Goal: Task Accomplishment & Management: Use online tool/utility

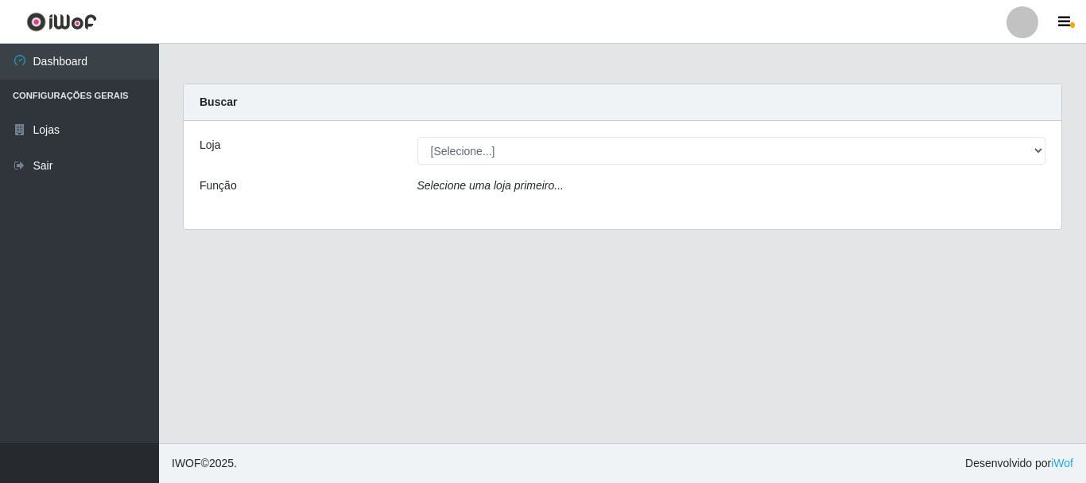
click at [666, 166] on div "Loja [Selecione...] Atacado Vem - Loja 31 [GEOGRAPHIC_DATA] Função Selecione um…" at bounding box center [623, 175] width 878 height 108
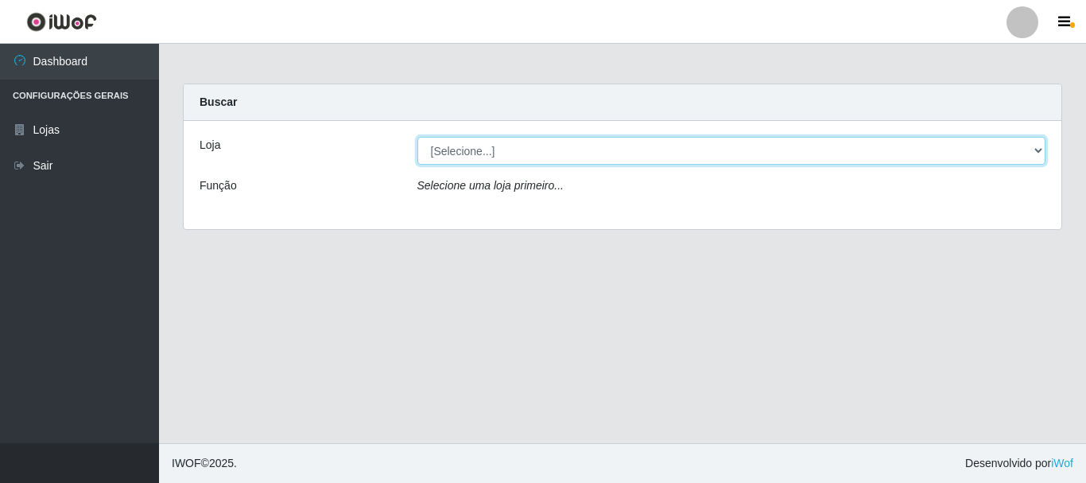
click at [668, 160] on select "[Selecione...] Atacado Vem - Loja 31 [GEOGRAPHIC_DATA]" at bounding box center [731, 151] width 629 height 28
select select "437"
click at [417, 137] on select "[Selecione...] Atacado Vem - Loja 31 [GEOGRAPHIC_DATA]" at bounding box center [731, 151] width 629 height 28
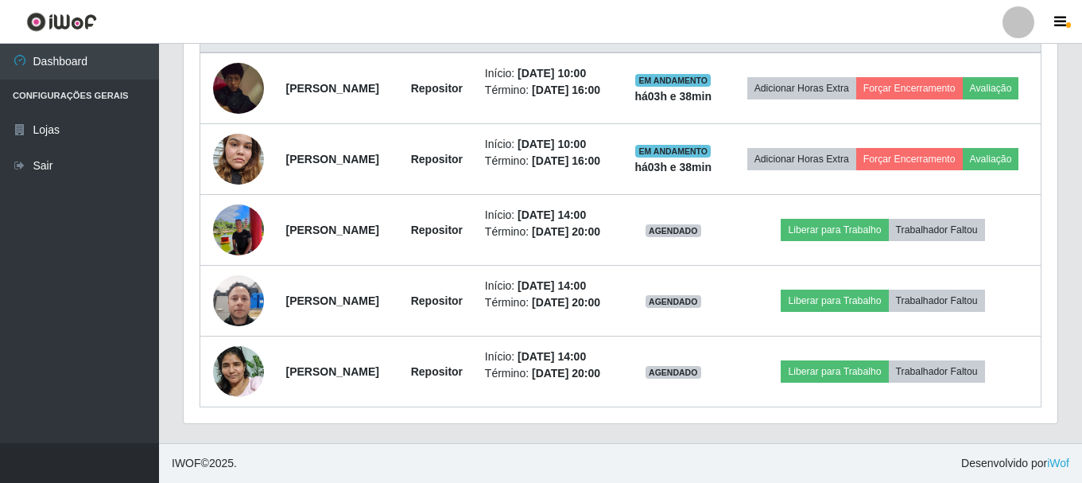
scroll to position [704, 0]
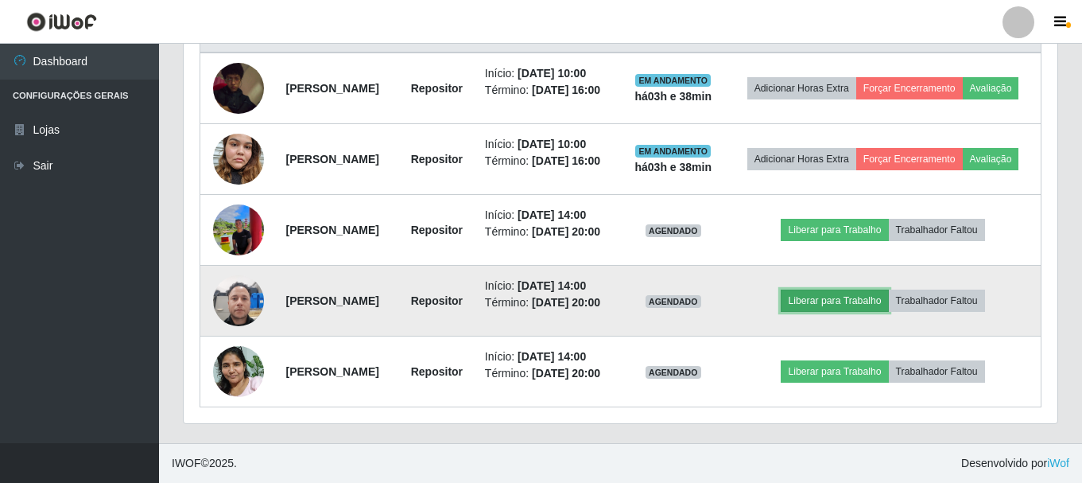
click at [840, 289] on button "Liberar para Trabalho" at bounding box center [834, 300] width 107 height 22
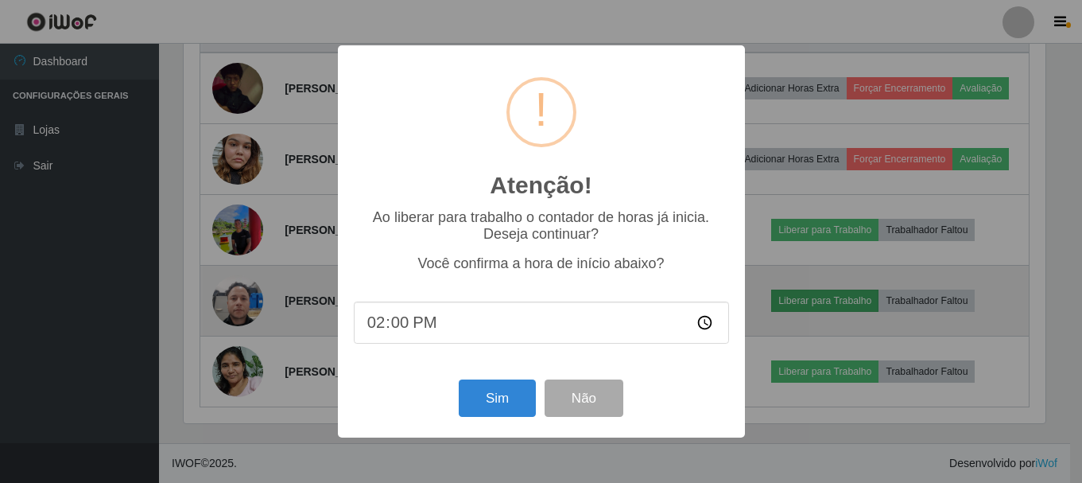
scroll to position [330, 866]
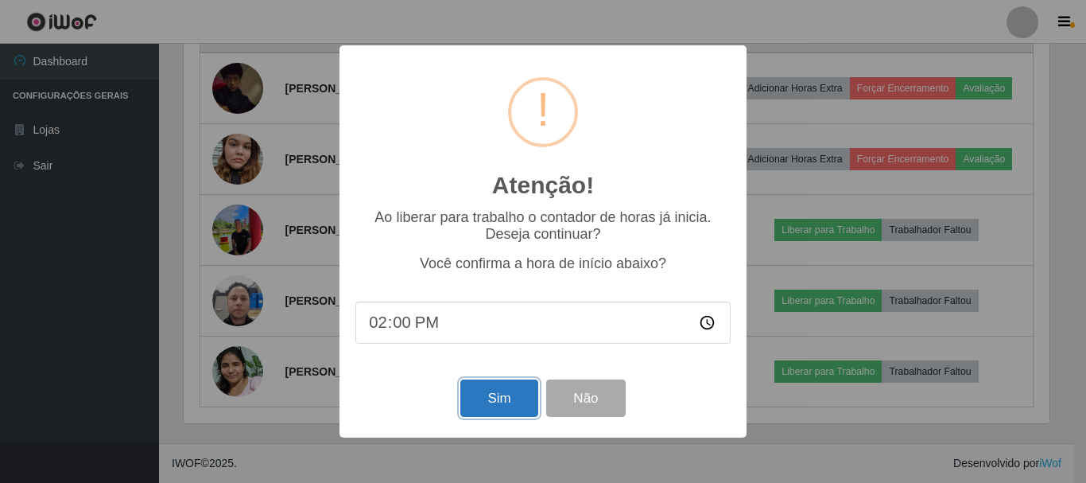
click at [518, 405] on button "Sim" at bounding box center [498, 397] width 77 height 37
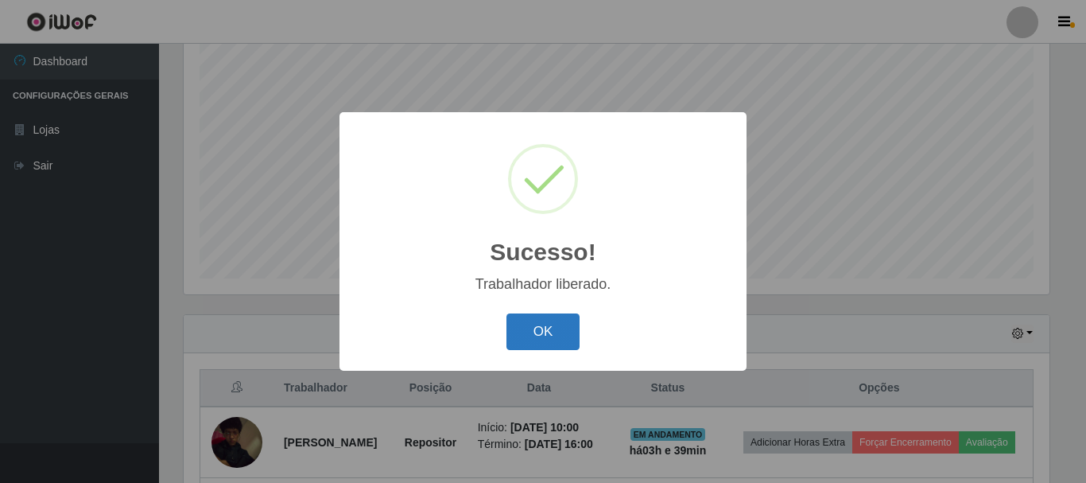
click at [536, 328] on button "OK" at bounding box center [543, 331] width 74 height 37
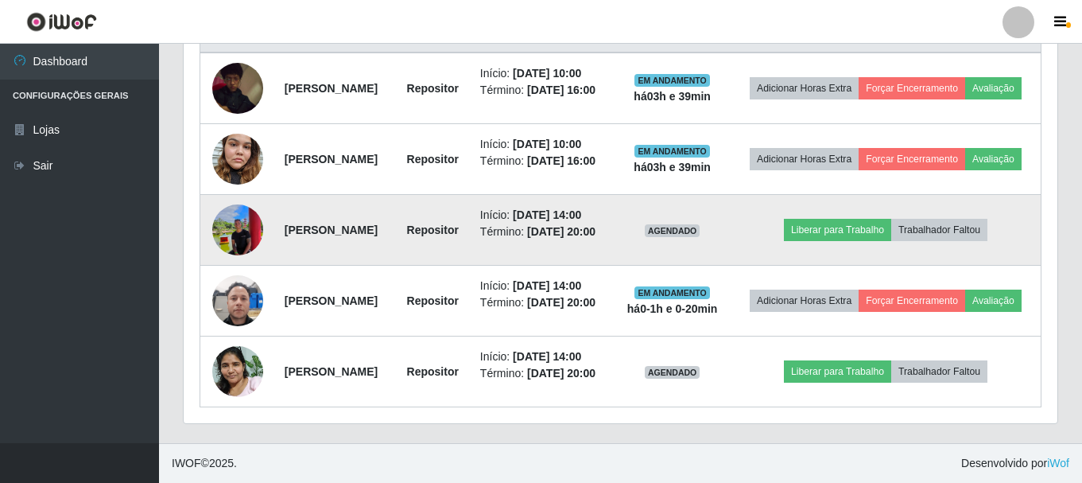
scroll to position [704, 0]
click at [240, 196] on img at bounding box center [237, 230] width 51 height 68
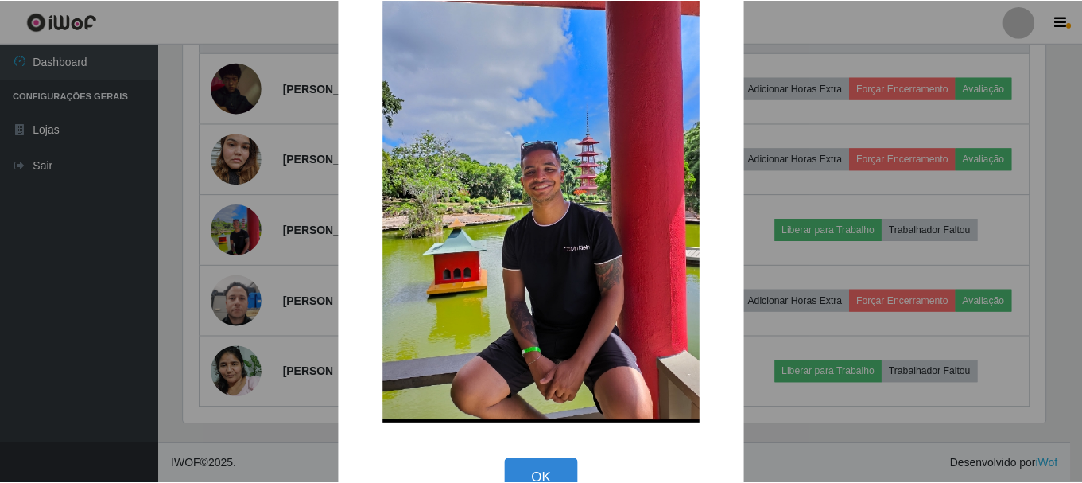
scroll to position [85, 0]
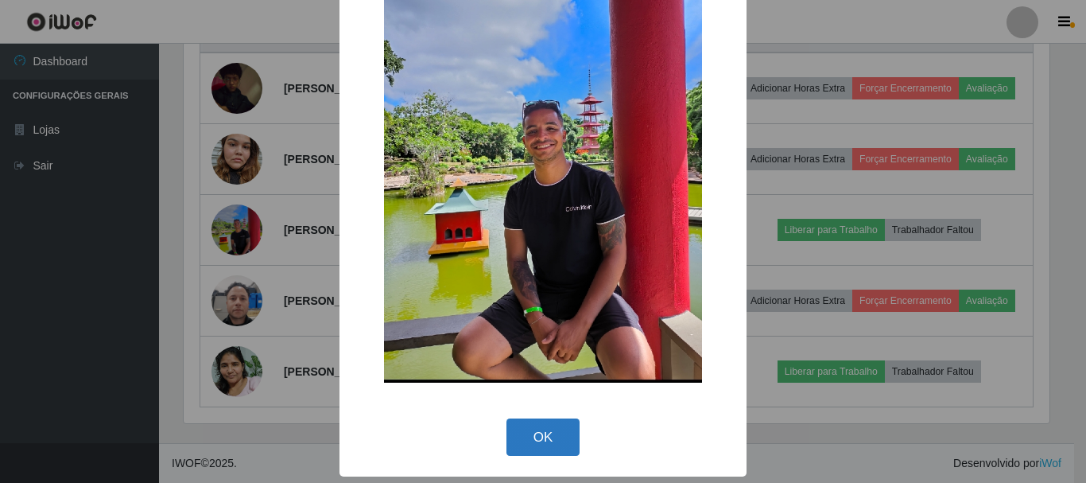
click at [543, 443] on button "OK" at bounding box center [543, 436] width 74 height 37
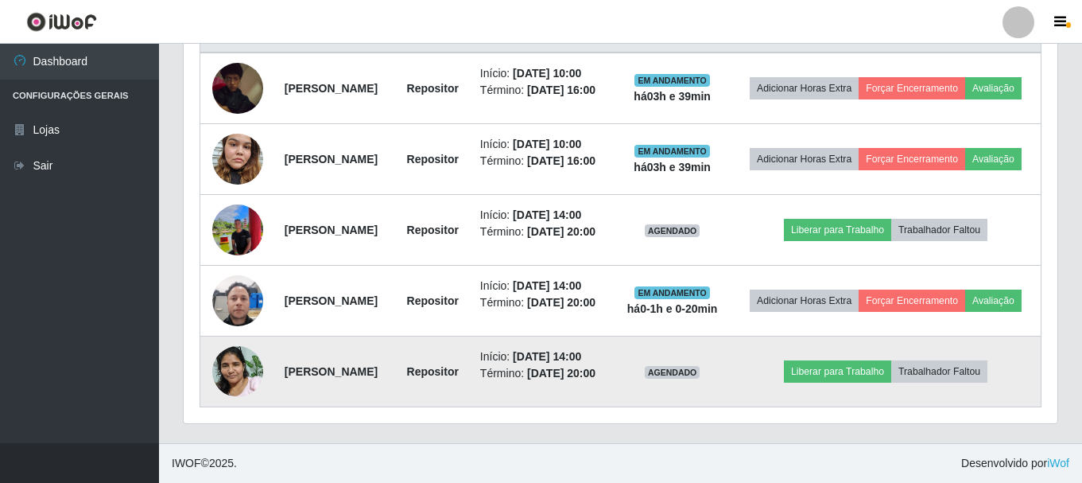
scroll to position [704, 0]
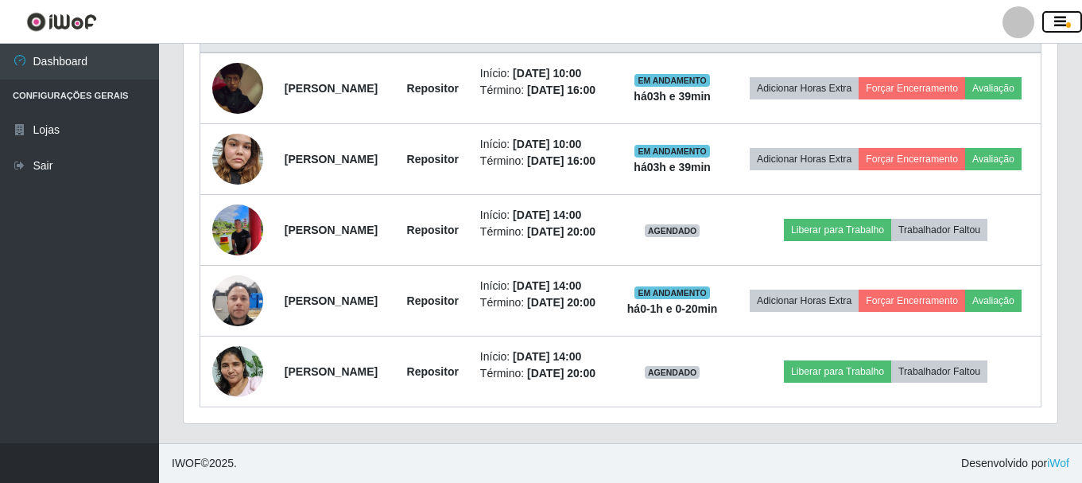
click at [1060, 24] on icon "button" at bounding box center [1060, 22] width 12 height 14
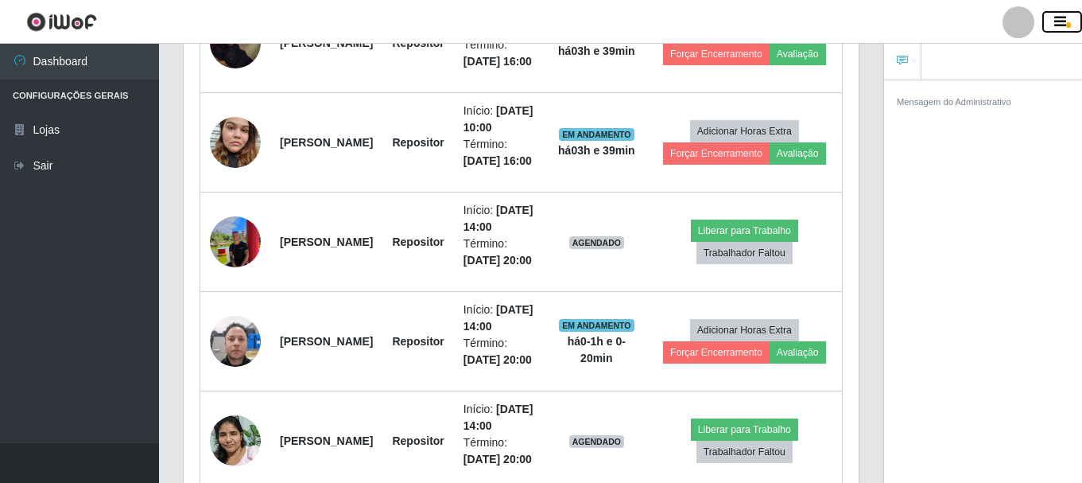
scroll to position [794633, 794288]
click at [1060, 24] on icon "button" at bounding box center [1060, 22] width 12 height 14
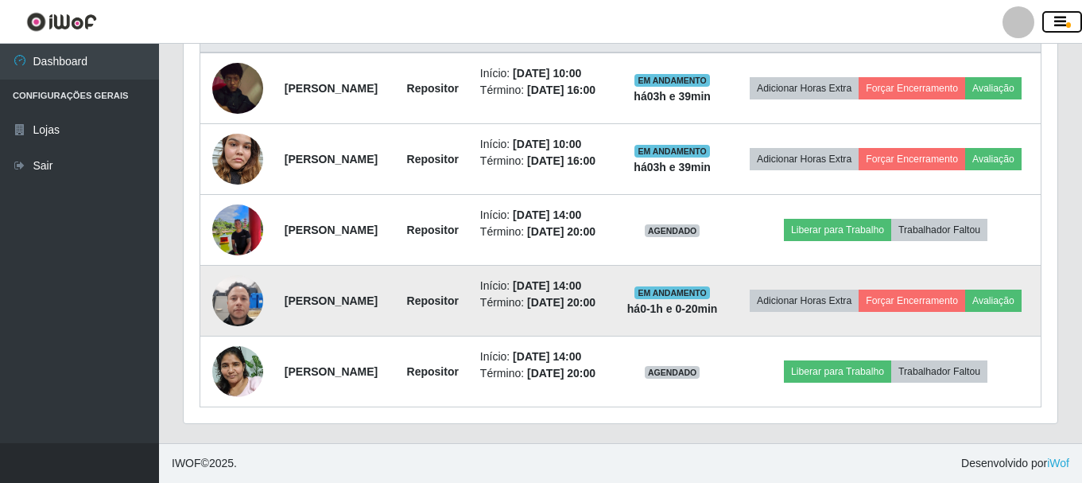
scroll to position [704, 0]
